Goal: Information Seeking & Learning: Learn about a topic

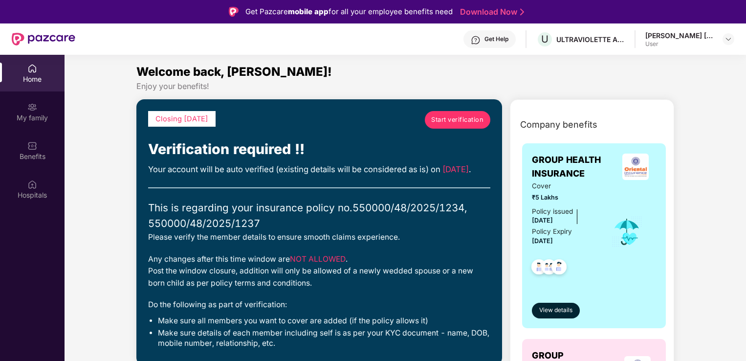
scroll to position [55, 0]
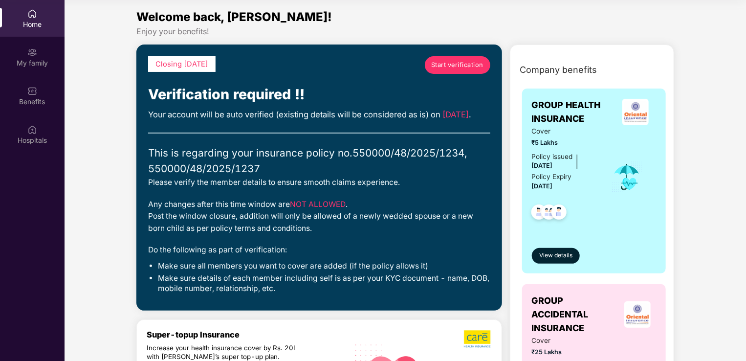
click at [44, 56] on div "My family" at bounding box center [32, 57] width 65 height 37
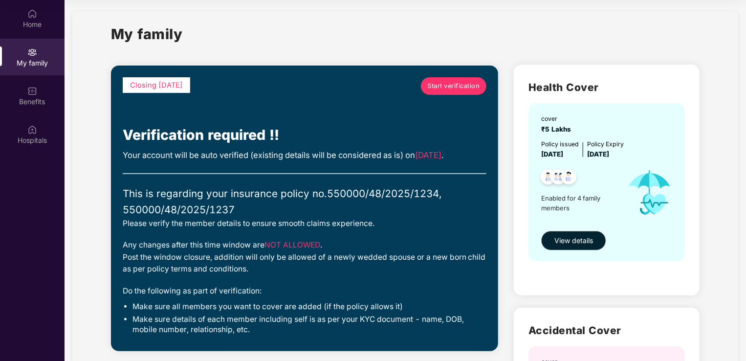
scroll to position [0, 0]
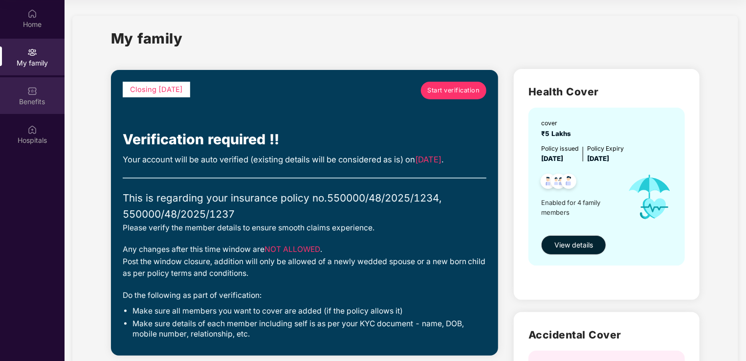
click at [35, 106] on div "Benefits" at bounding box center [32, 102] width 65 height 10
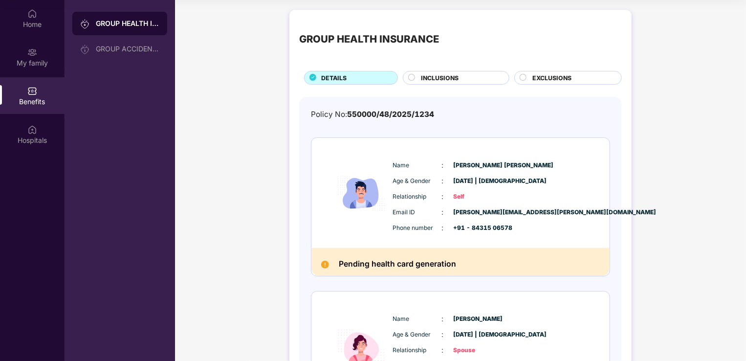
click at [430, 79] on span "INCLUSIONS" at bounding box center [441, 77] width 38 height 9
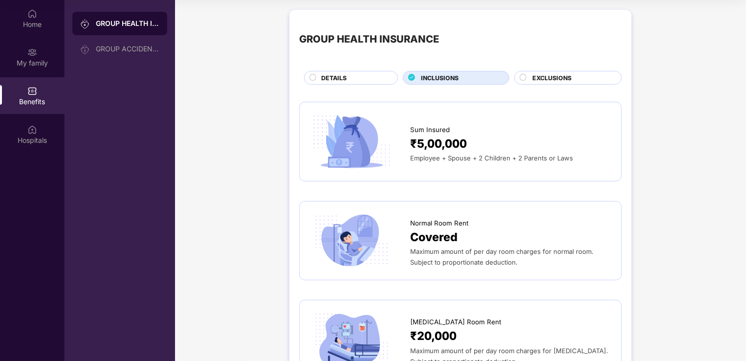
click at [550, 83] on div "EXCLUSIONS" at bounding box center [572, 78] width 89 height 11
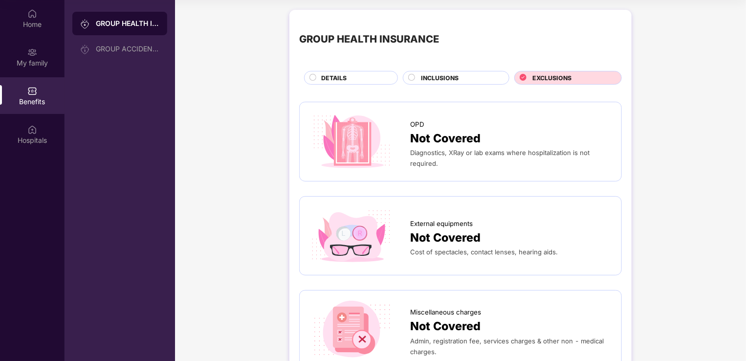
click at [347, 78] on div "DETAILS" at bounding box center [354, 78] width 76 height 11
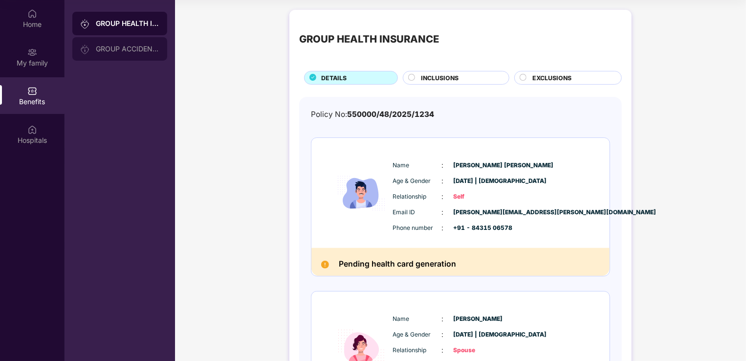
click at [133, 47] on div "GROUP ACCIDENTAL INSURANCE" at bounding box center [128, 49] width 64 height 8
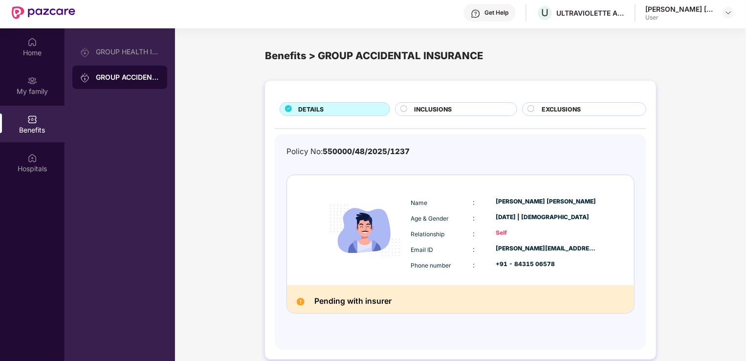
scroll to position [26, 0]
click at [34, 159] on img at bounding box center [32, 159] width 10 height 10
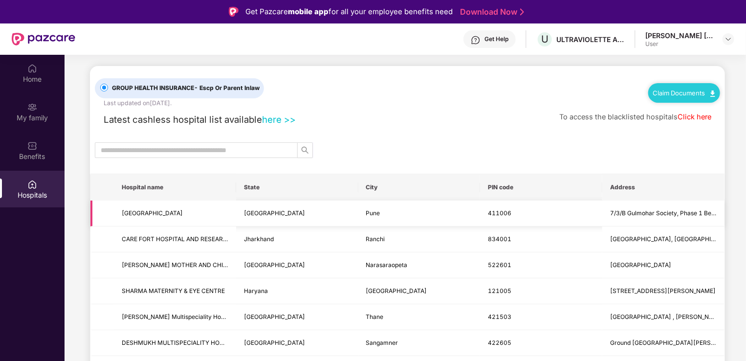
scroll to position [0, 0]
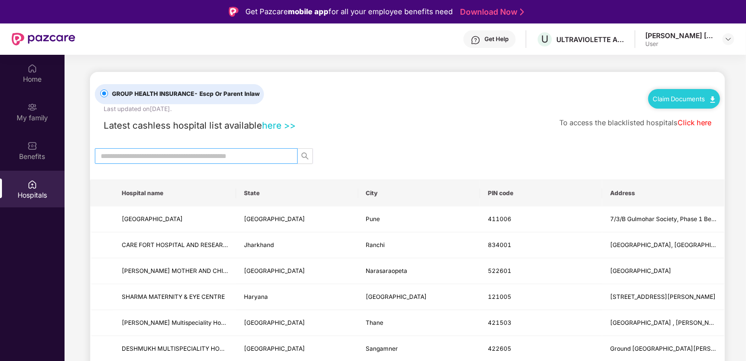
click at [155, 157] on input "text" at bounding box center [192, 156] width 183 height 11
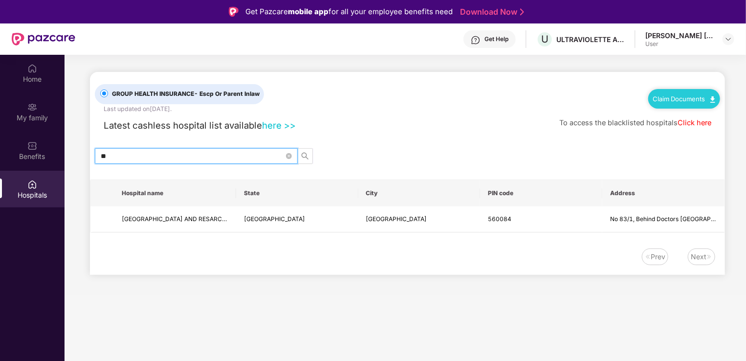
type input "*"
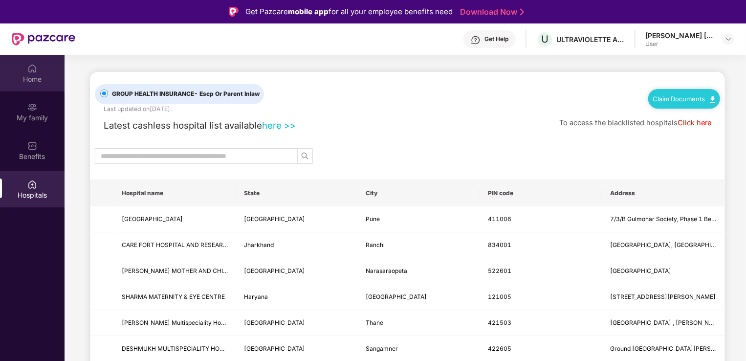
click at [42, 66] on div "Home" at bounding box center [32, 73] width 65 height 37
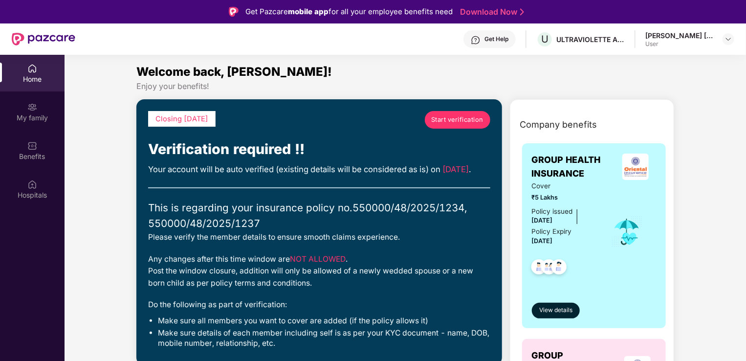
click at [664, 44] on div "User" at bounding box center [679, 44] width 68 height 8
click at [699, 36] on div "[PERSON_NAME] [PERSON_NAME]" at bounding box center [679, 35] width 68 height 9
click at [724, 40] on div at bounding box center [729, 39] width 12 height 12
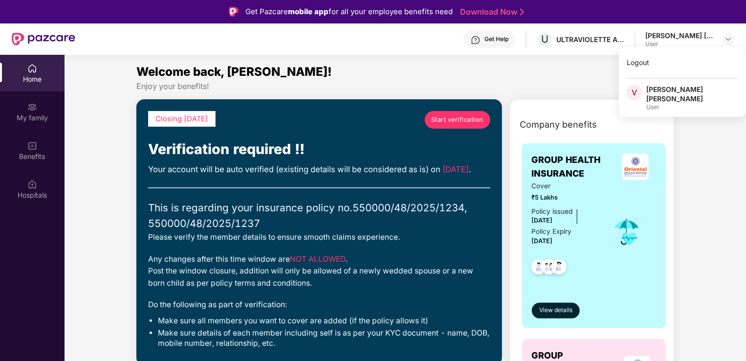
click at [413, 221] on div "This is regarding your insurance policy no. 550000/48/2025/1234, 550000/48/2025…" at bounding box center [319, 216] width 342 height 32
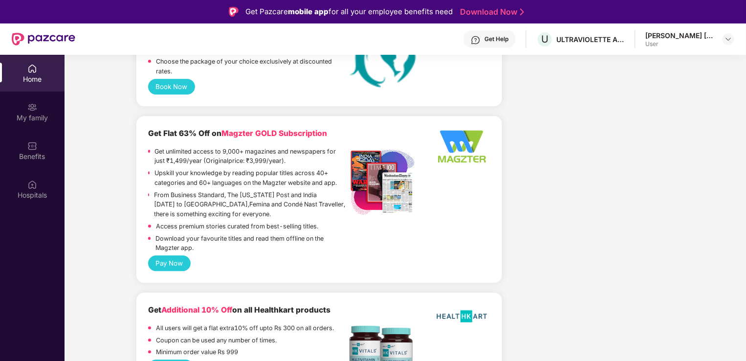
scroll to position [1271, 0]
